Goal: Book appointment/travel/reservation

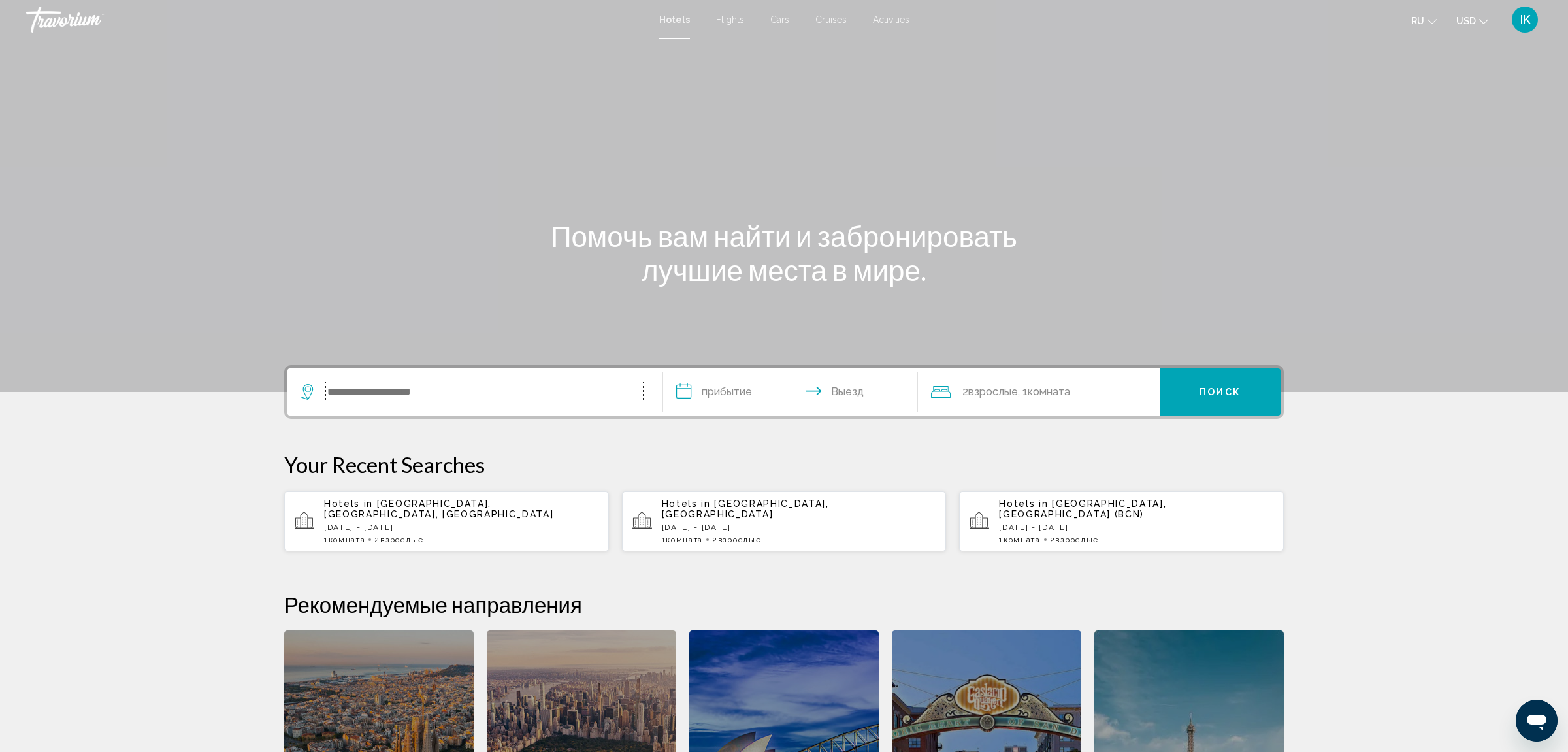
click at [464, 392] on input "Search widget" at bounding box center [484, 392] width 317 height 19
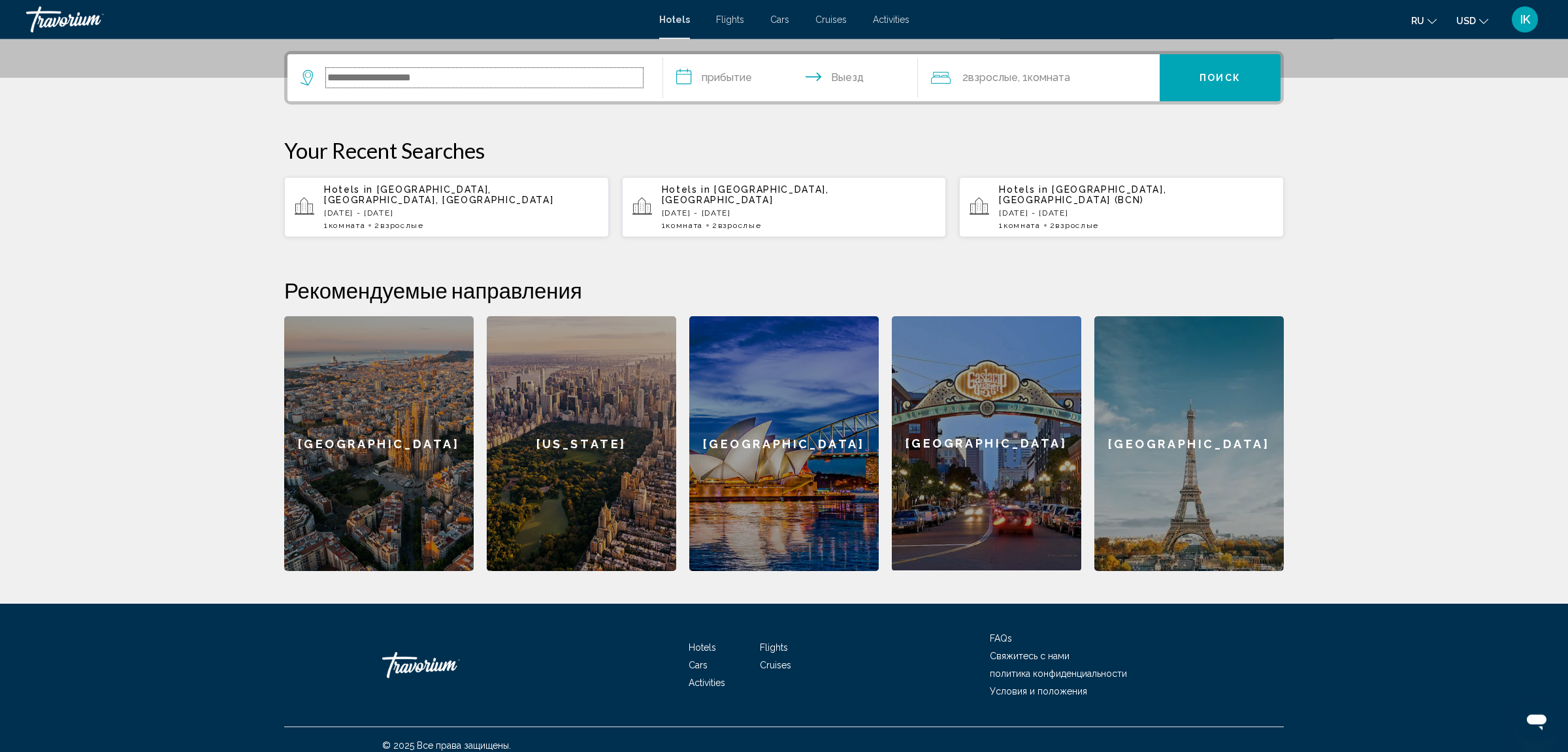
scroll to position [315, 0]
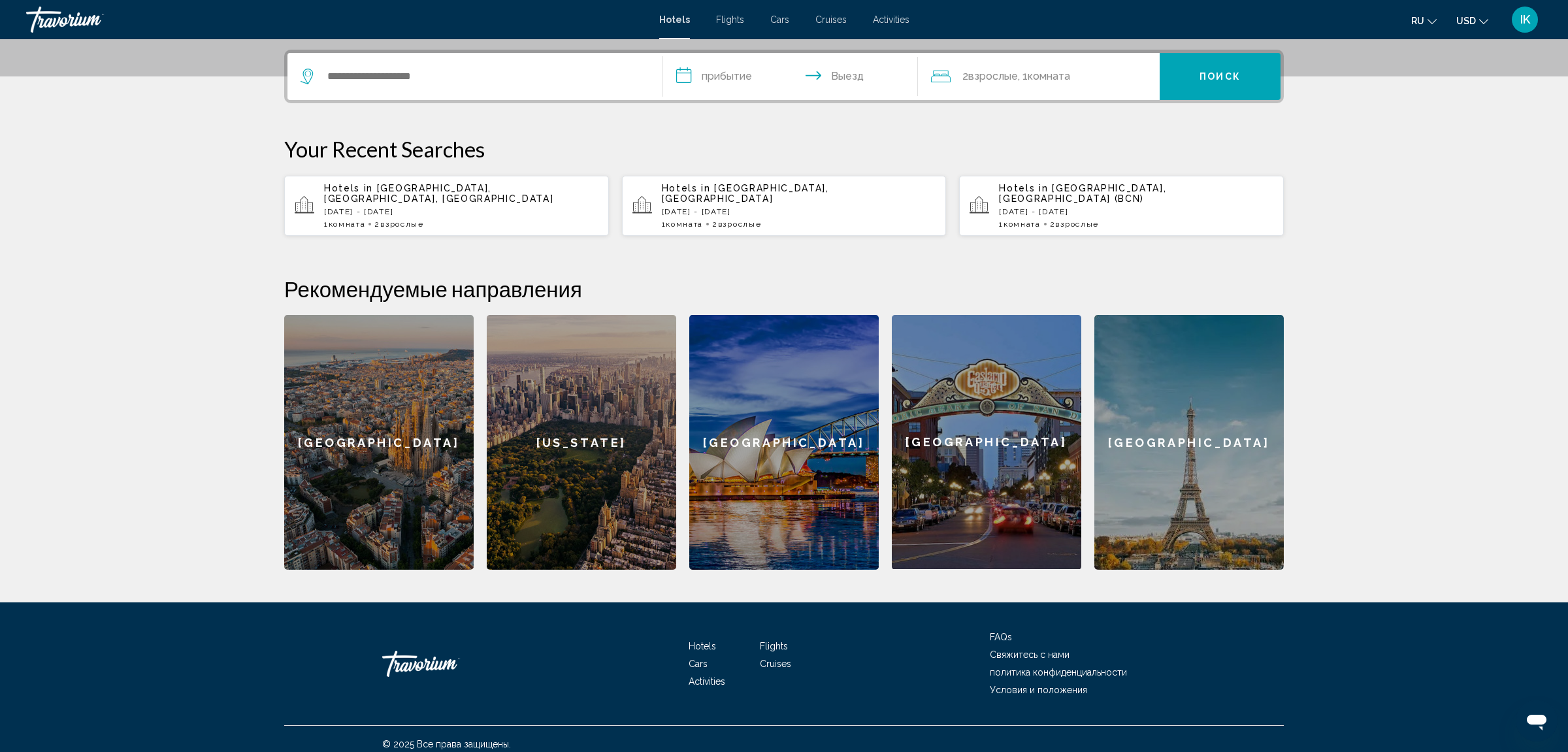
click at [1091, 207] on p "Fri, 12 Sep - Mon, 15 Sep" at bounding box center [1136, 212] width 275 height 9
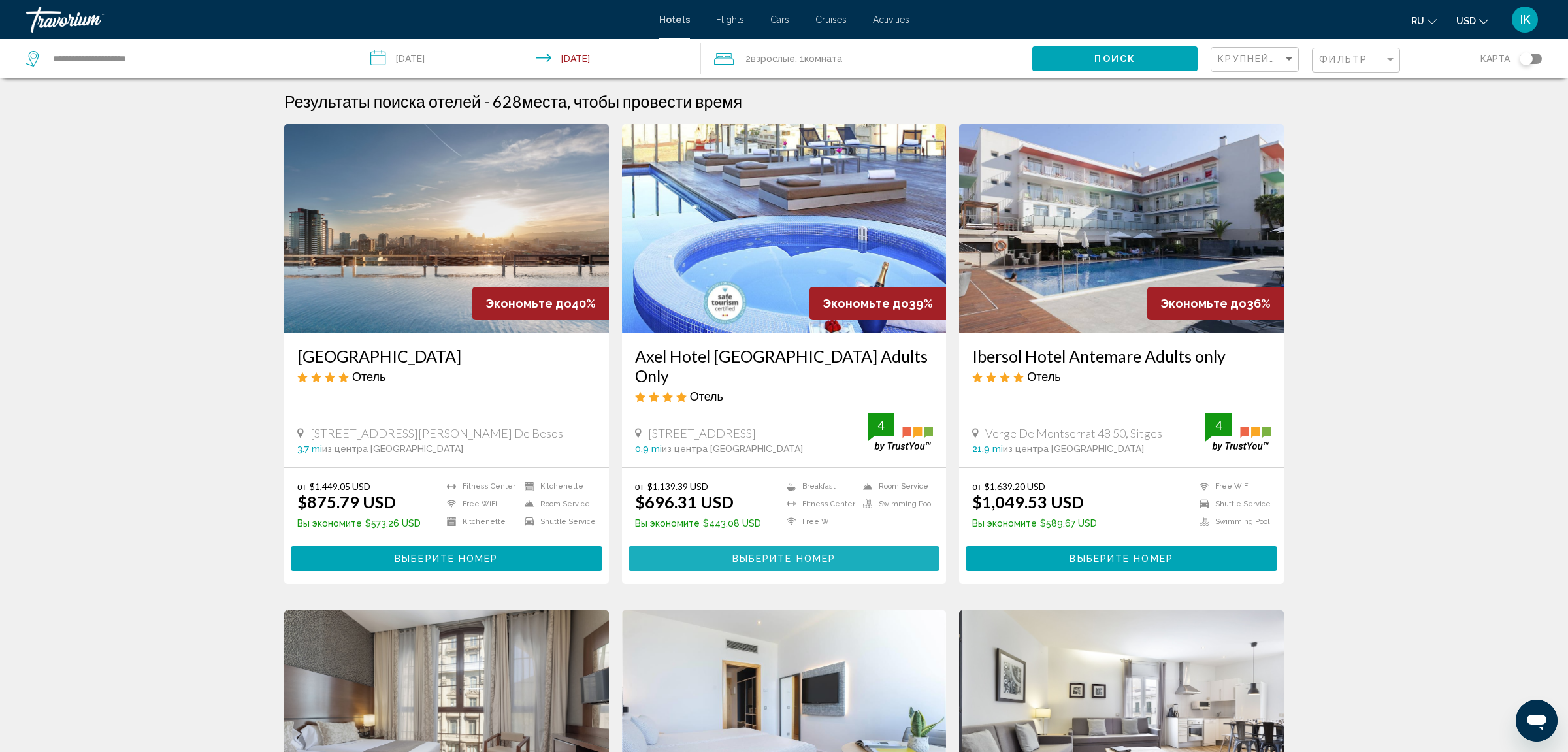
click at [819, 554] on span "Выберите номер" at bounding box center [783, 559] width 103 height 10
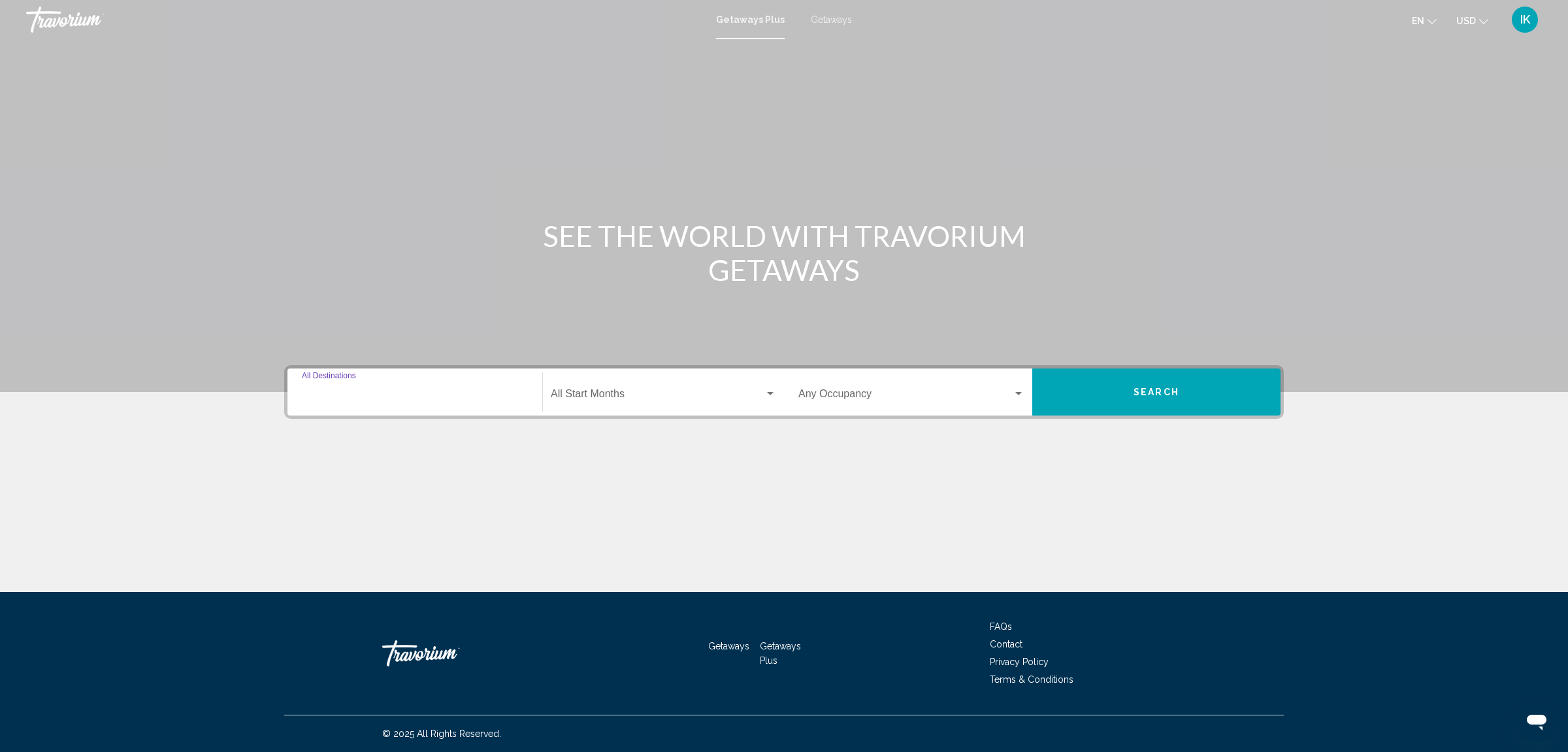
click at [356, 391] on input "Destination All Destinations" at bounding box center [415, 397] width 226 height 12
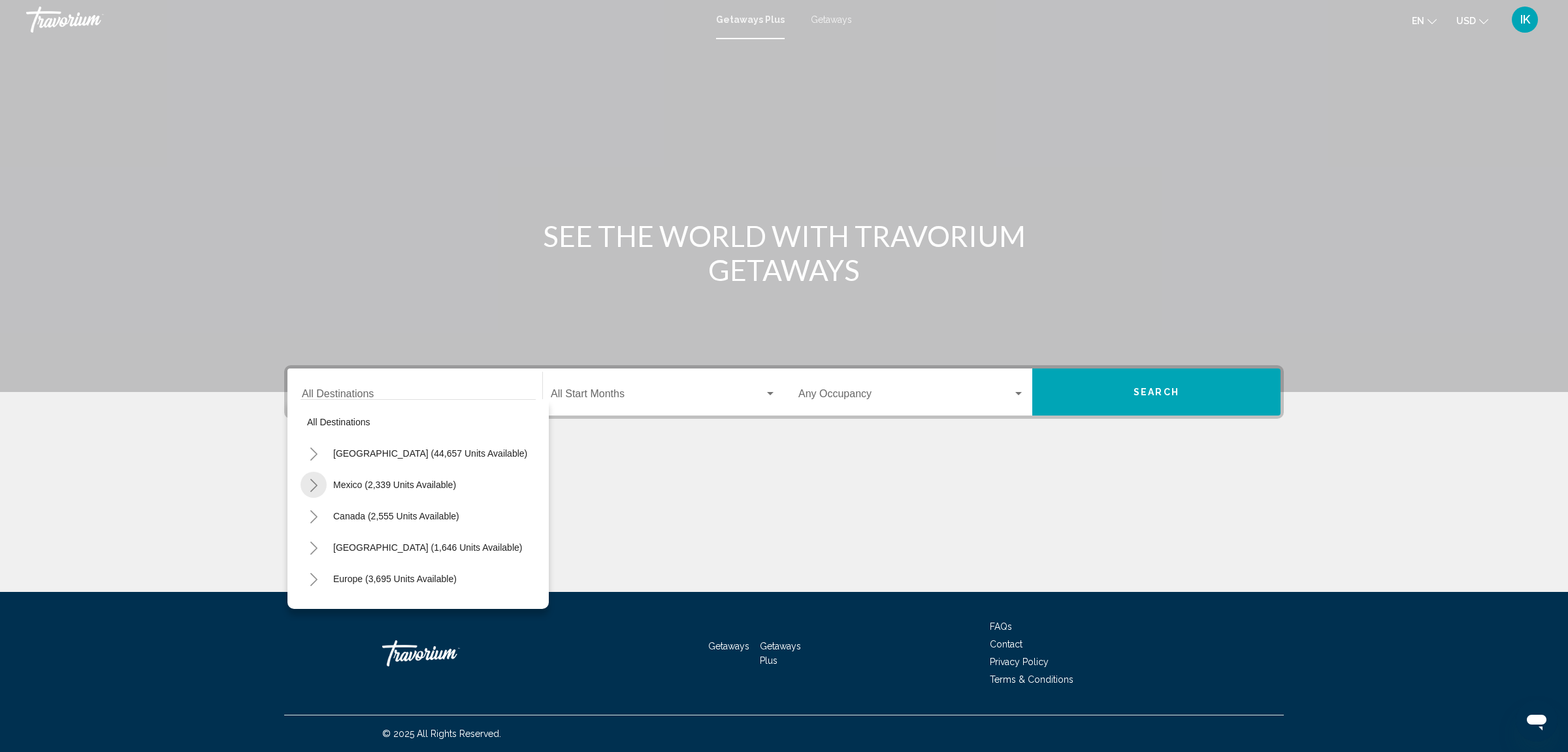
click at [317, 486] on icon "Toggle Mexico (2,339 units available)" at bounding box center [314, 486] width 7 height 13
click at [381, 577] on span "Cancun, [GEOGRAPHIC_DATA], [GEOGRAPHIC_DATA] (338 units available)" at bounding box center [479, 579] width 318 height 10
type input "**********"
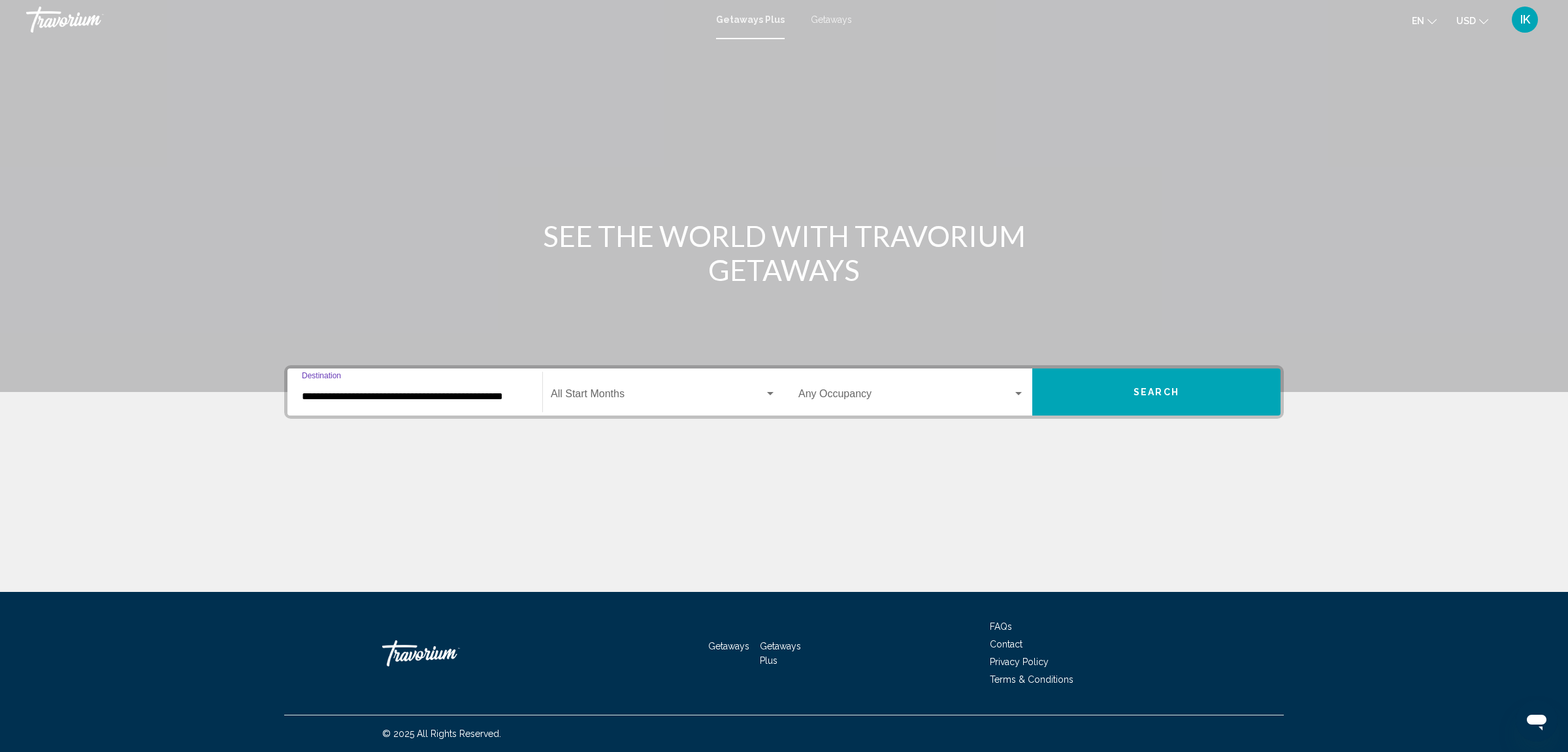
scroll to position [0, 20]
click at [1013, 389] on div "Search widget" at bounding box center [1019, 394] width 12 height 10
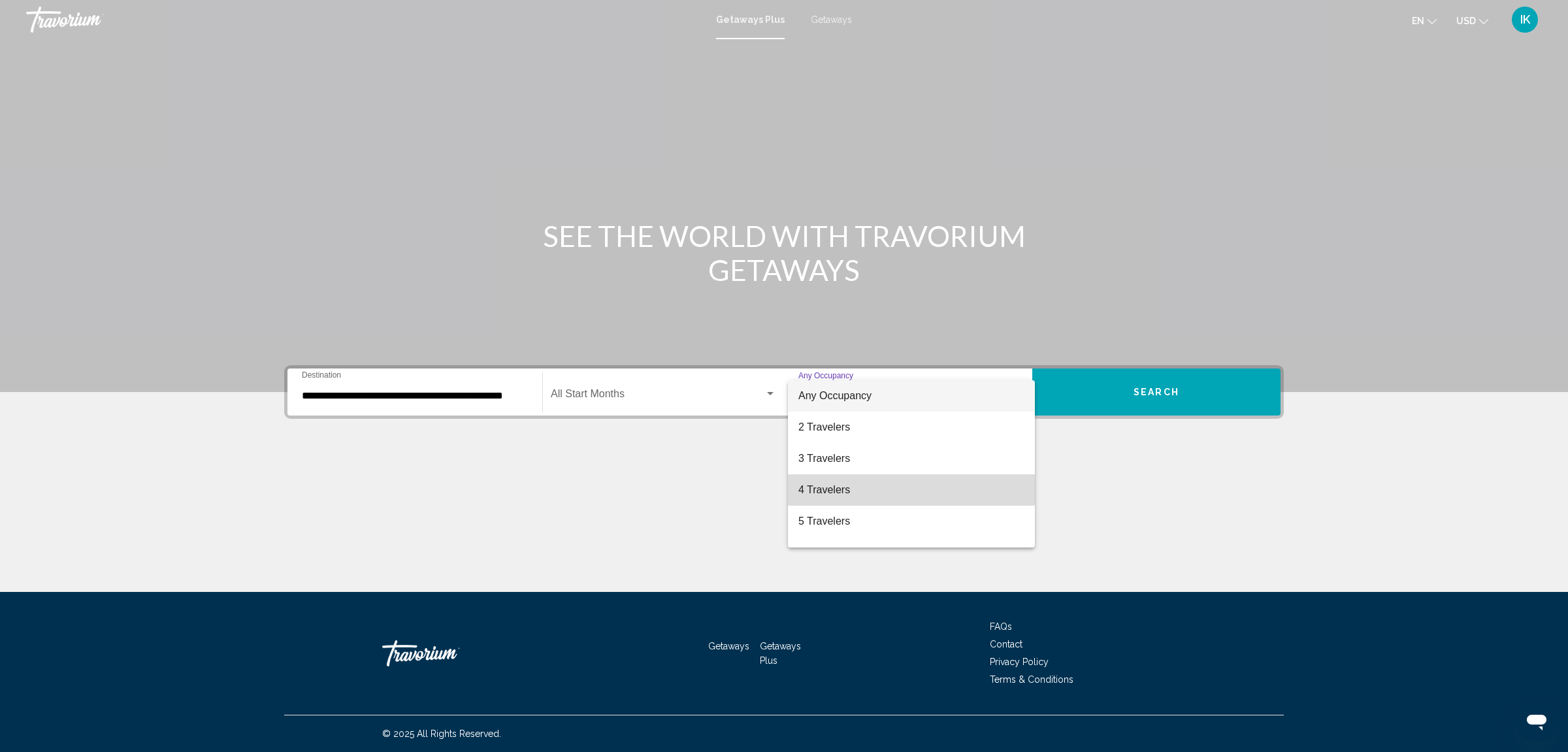
click at [832, 486] on span "4 Travelers" at bounding box center [911, 490] width 226 height 31
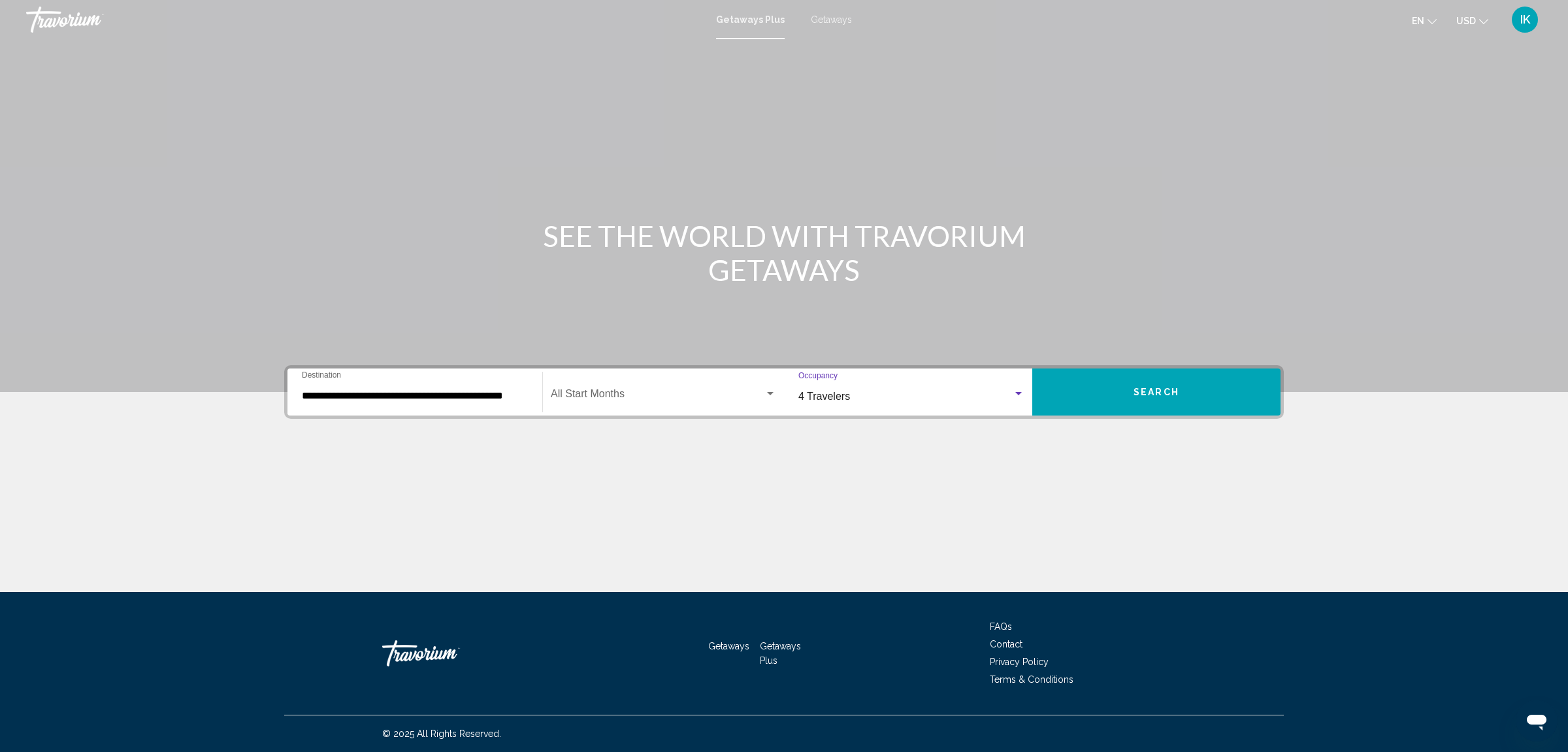
click at [1152, 386] on span "Search" at bounding box center [1156, 391] width 46 height 10
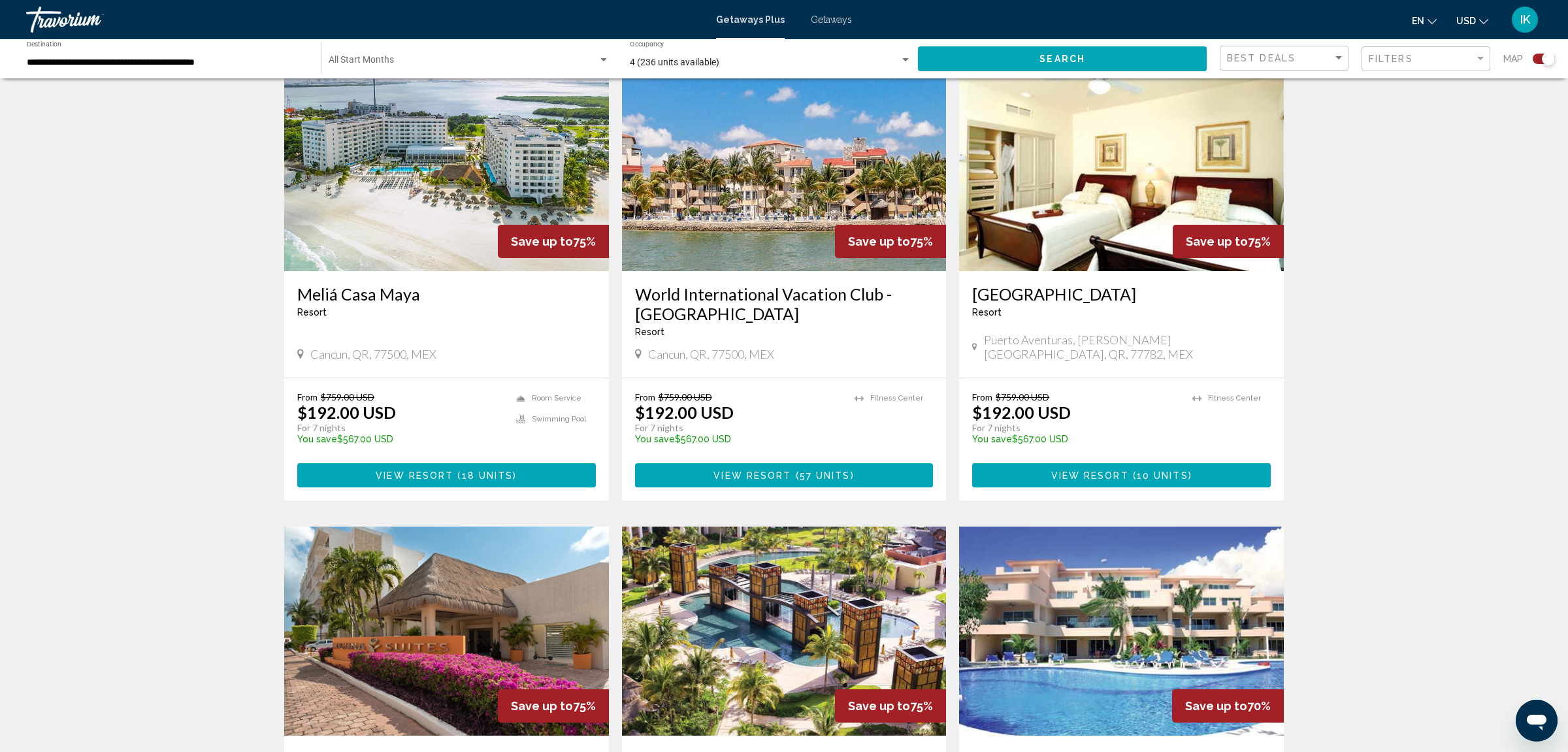
scroll to position [275, 0]
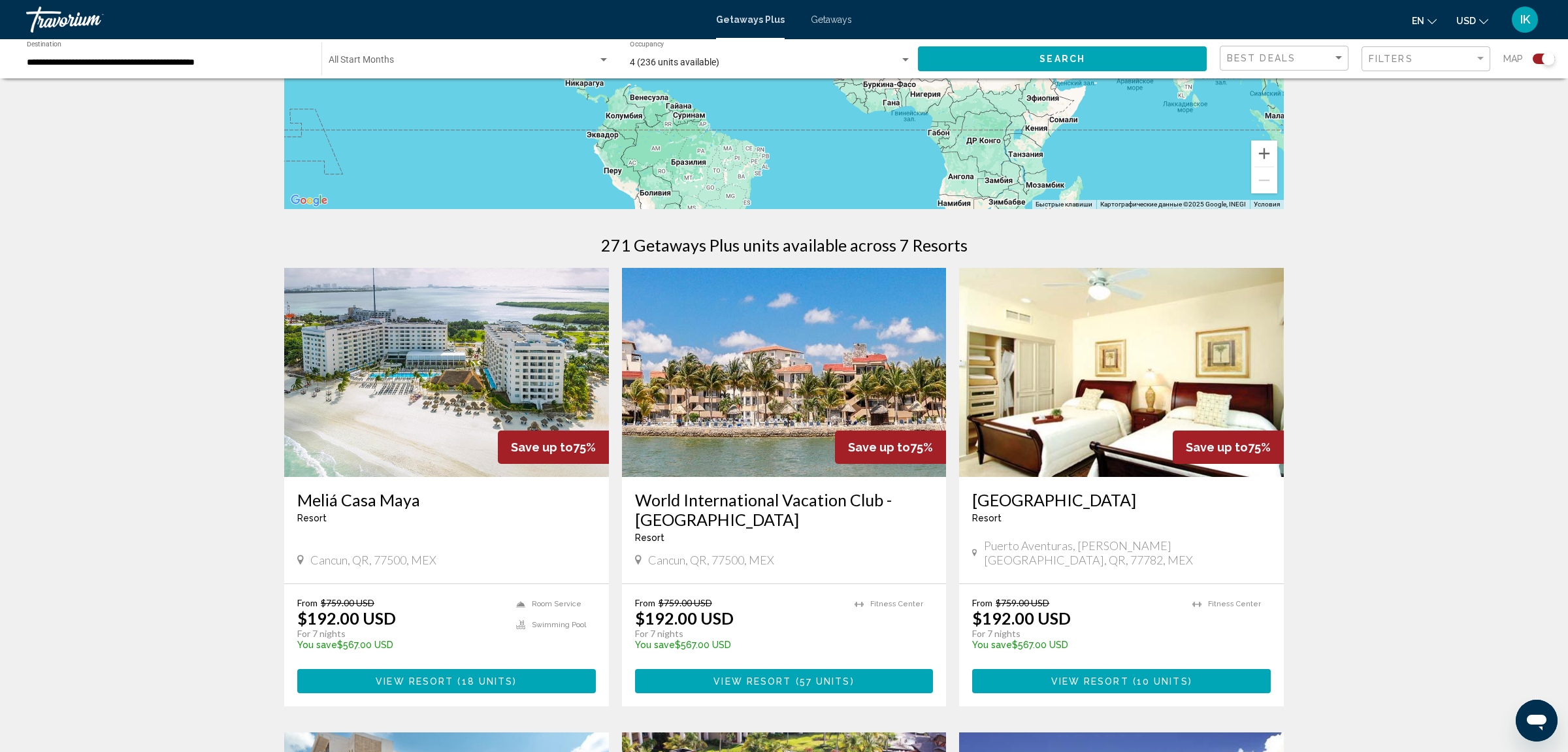
click at [776, 379] on img "Main content" at bounding box center [784, 372] width 325 height 209
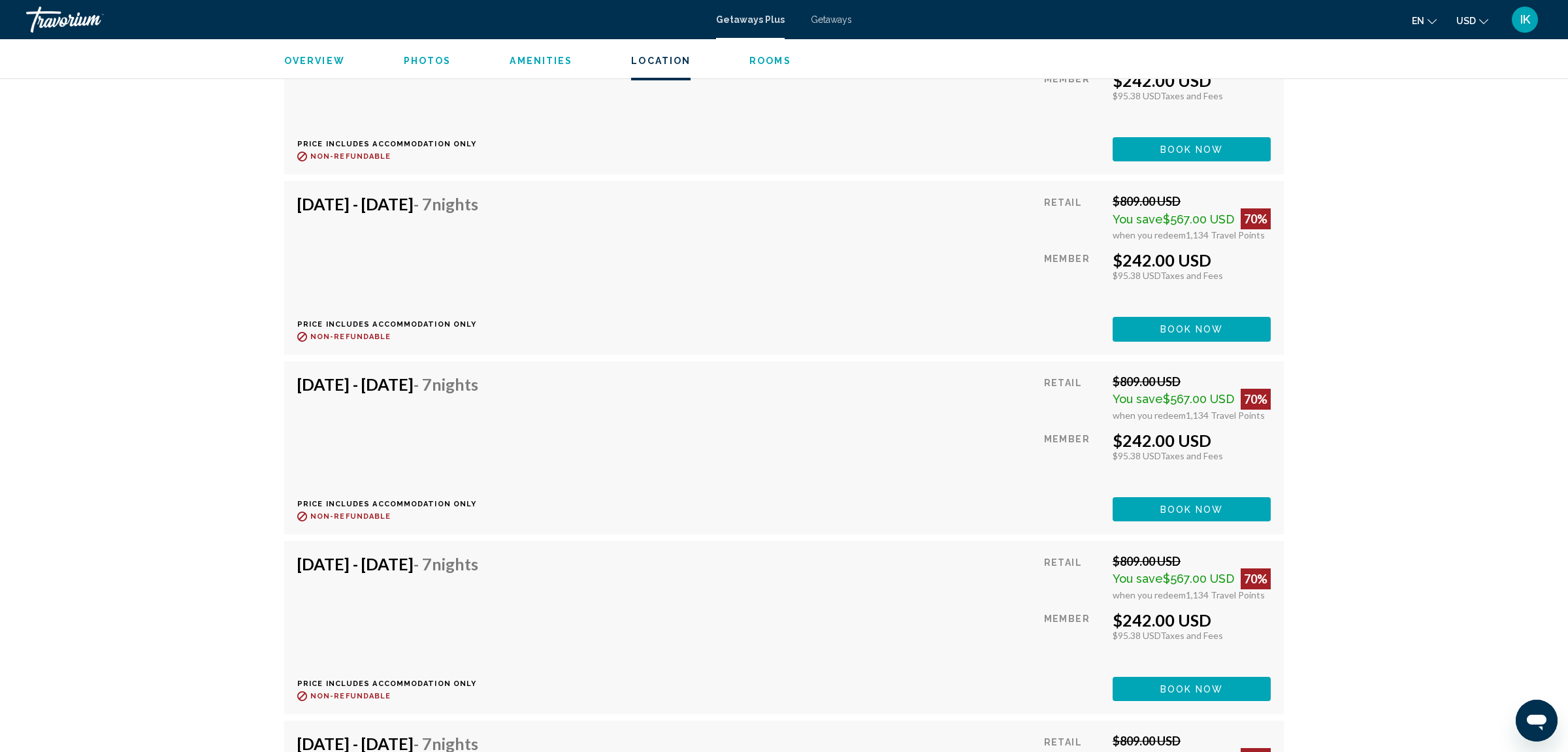
scroll to position [4435, 0]
